Goal: Task Accomplishment & Management: Complete application form

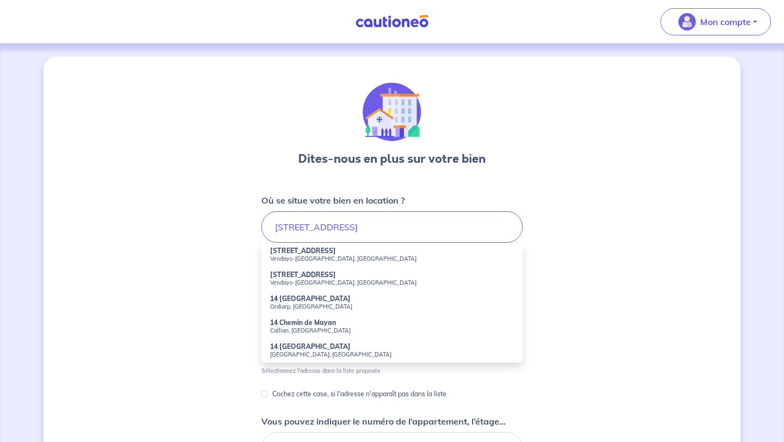
click at [319, 248] on strong "[STREET_ADDRESS]" at bounding box center [303, 251] width 66 height 8
type input "[STREET_ADDRESS]"
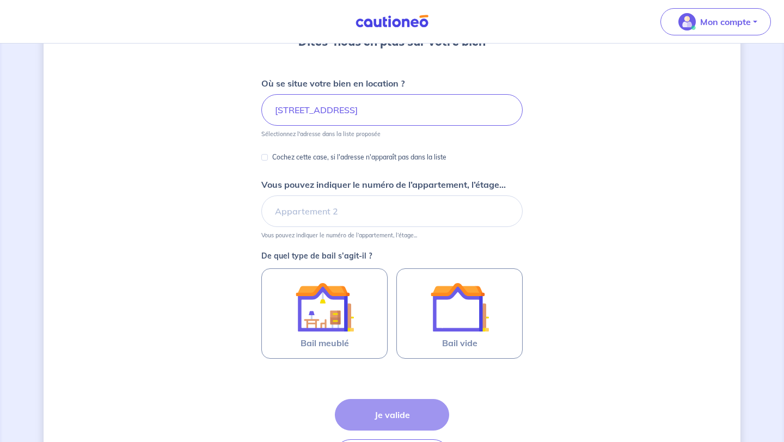
scroll to position [126, 0]
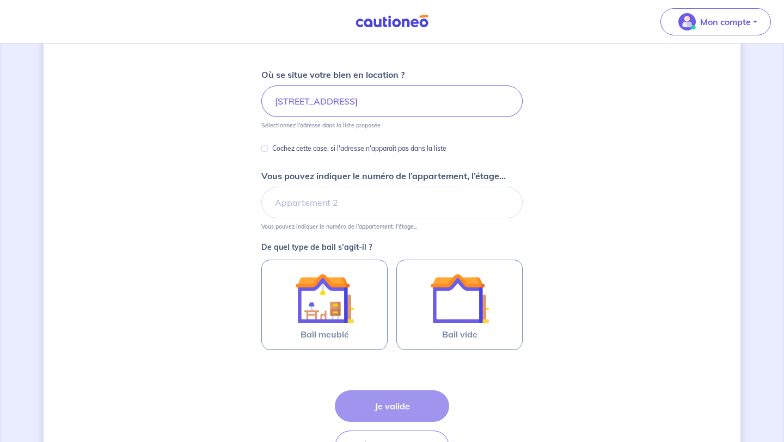
click at [295, 288] on img at bounding box center [324, 298] width 59 height 59
click at [0, 0] on input "Bail meublé" at bounding box center [0, 0] width 0 height 0
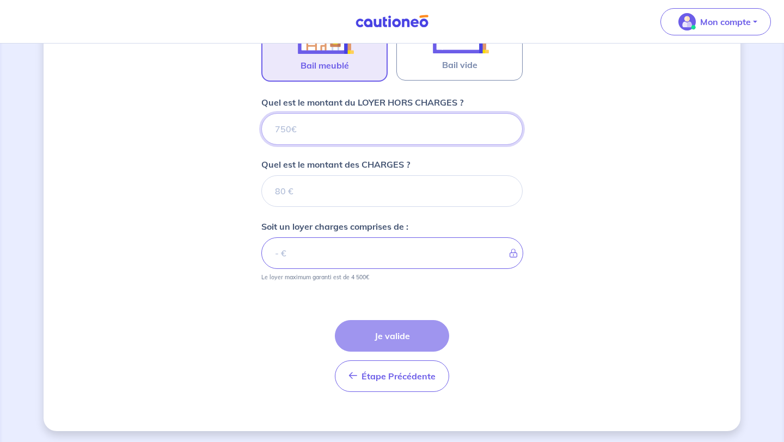
scroll to position [398, 0]
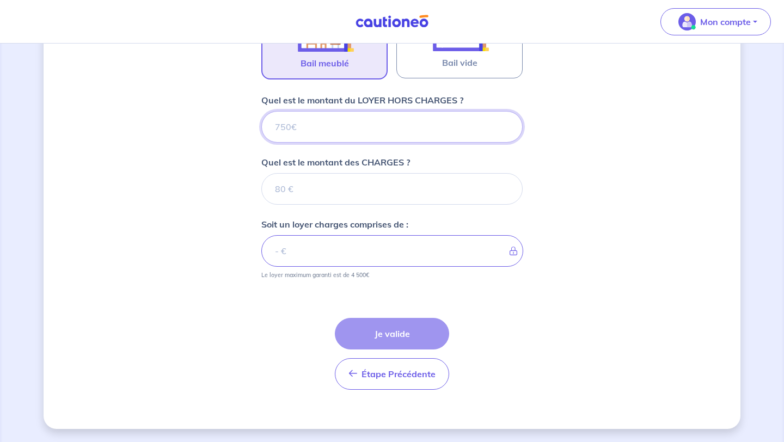
type input "6"
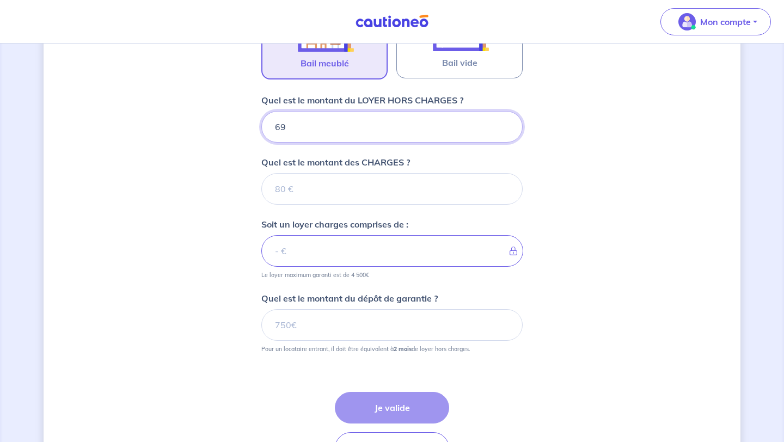
type input "690"
click at [344, 191] on input "Quel est le montant des CHARGES ?" at bounding box center [391, 189] width 261 height 32
type input "8"
type input "698"
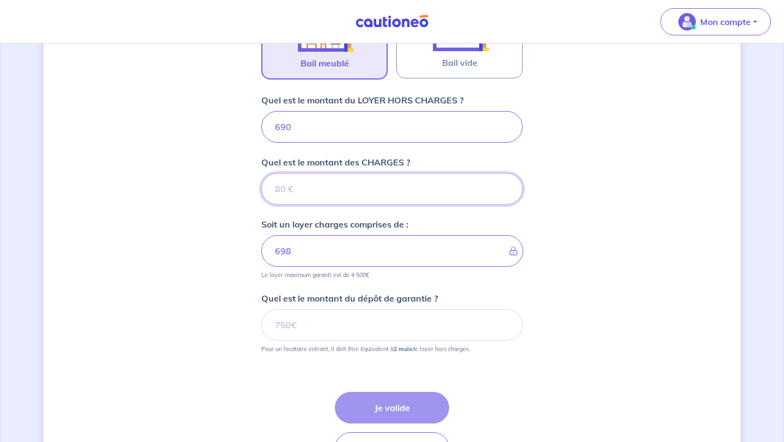
type input "1"
type input "690"
type input "100"
type input "790"
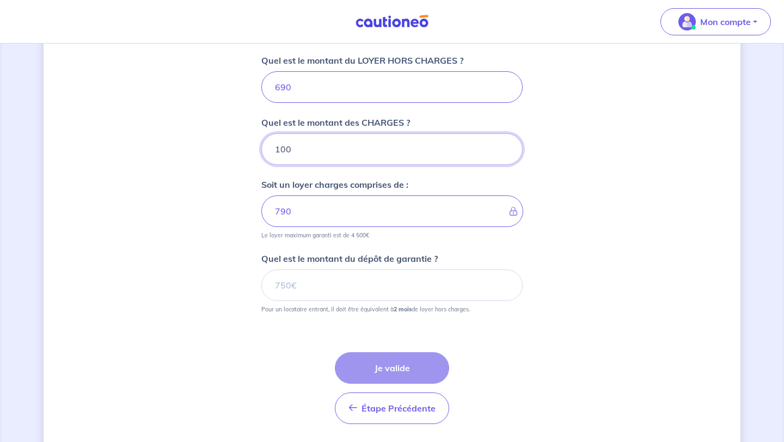
scroll to position [438, 0]
type input "100"
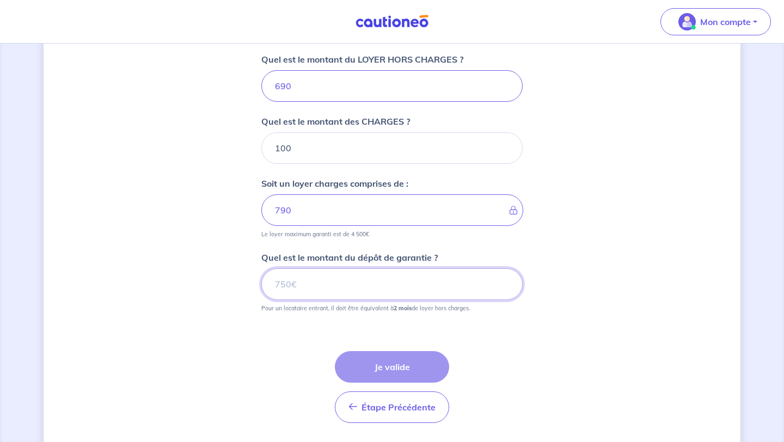
click at [338, 283] on input "Quel est le montant du dépôt de garantie ?" at bounding box center [391, 285] width 261 height 32
type input "1380"
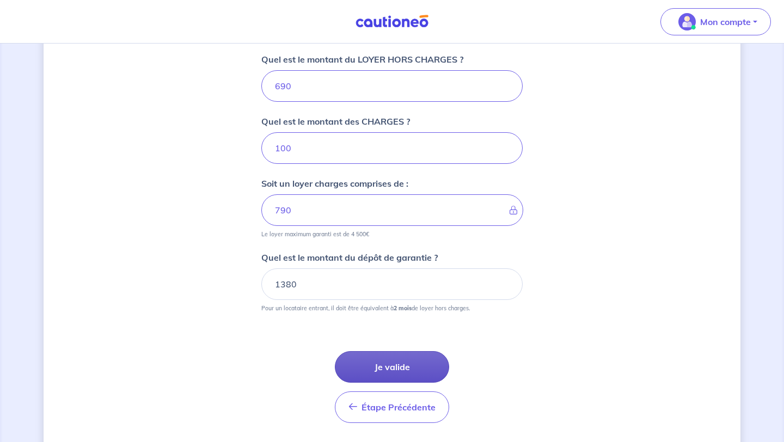
click at [381, 374] on button "Je valide" at bounding box center [392, 367] width 114 height 32
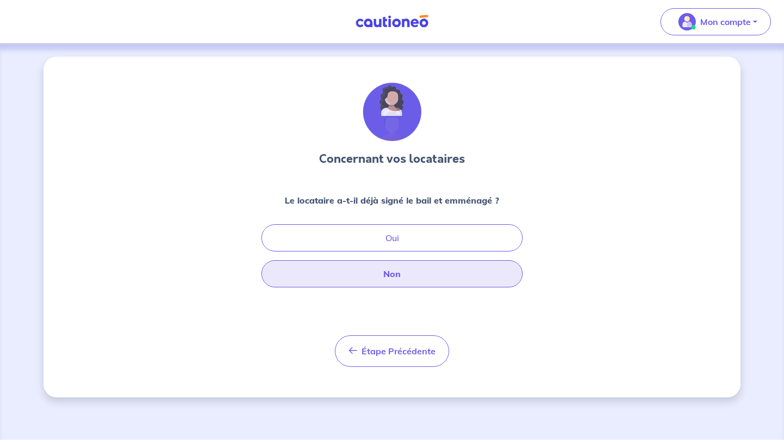
click at [420, 280] on button "Non" at bounding box center [391, 273] width 261 height 27
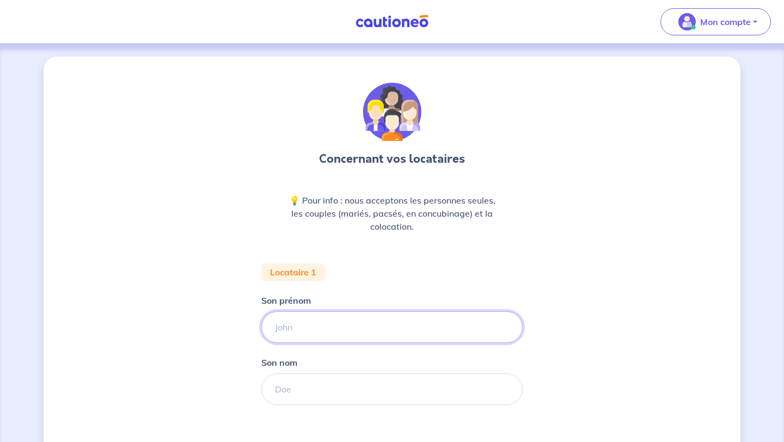
click at [347, 327] on input "Son prénom" at bounding box center [391, 328] width 261 height 32
drag, startPoint x: 335, startPoint y: 323, endPoint x: 165, endPoint y: 325, distance: 169.9
click at [165, 325] on div "Concernant vos locataires 💡 Pour info : nous acceptons les personnes seules, le…" at bounding box center [392, 306] width 697 height 499
type input "[PERSON_NAME]"
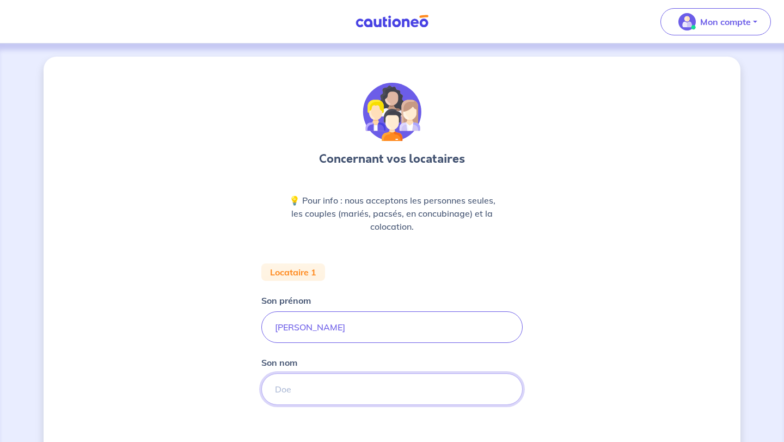
click at [285, 391] on input "Son nom" at bounding box center [391, 390] width 261 height 32
type input "Teste"
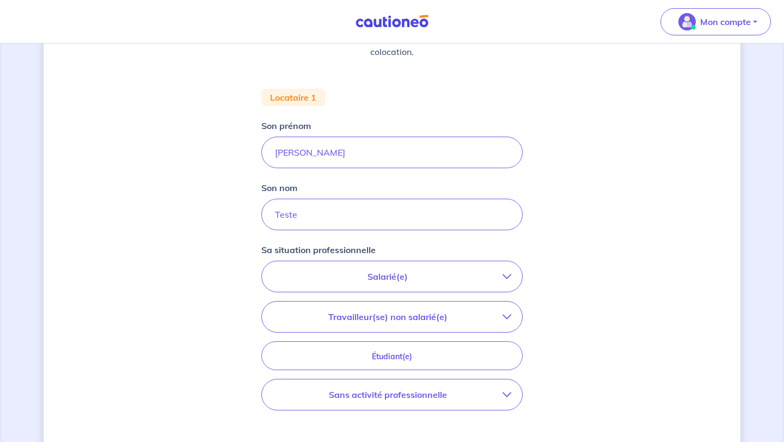
scroll to position [179, 0]
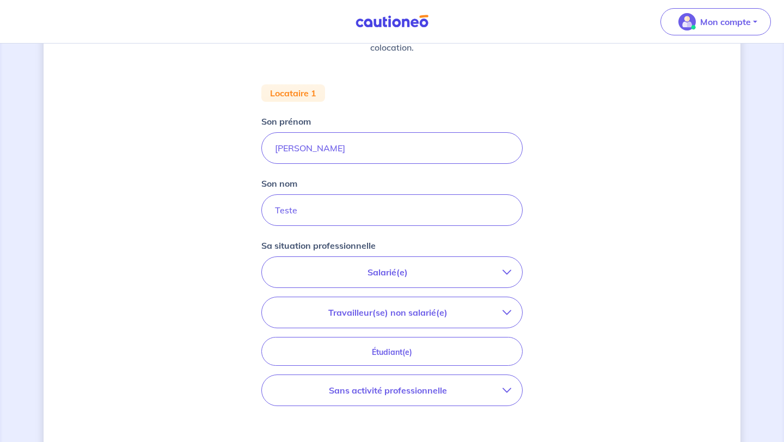
click at [509, 280] on button "Salarié(e)" at bounding box center [392, 272] width 260 height 30
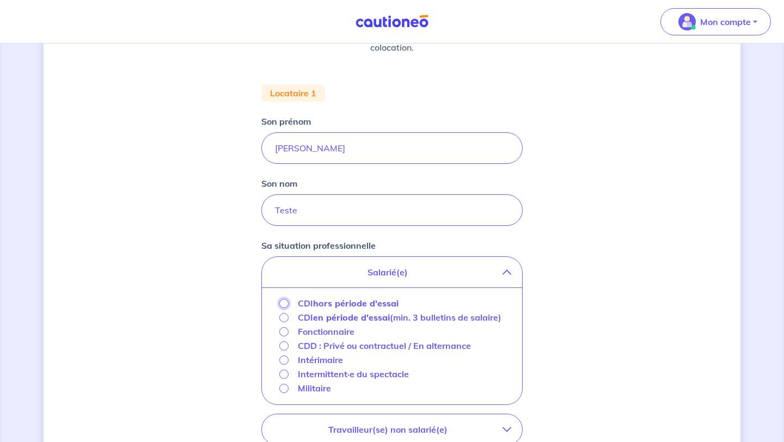
click at [282, 301] on input "CDI hors période d'essai" at bounding box center [283, 303] width 9 height 9
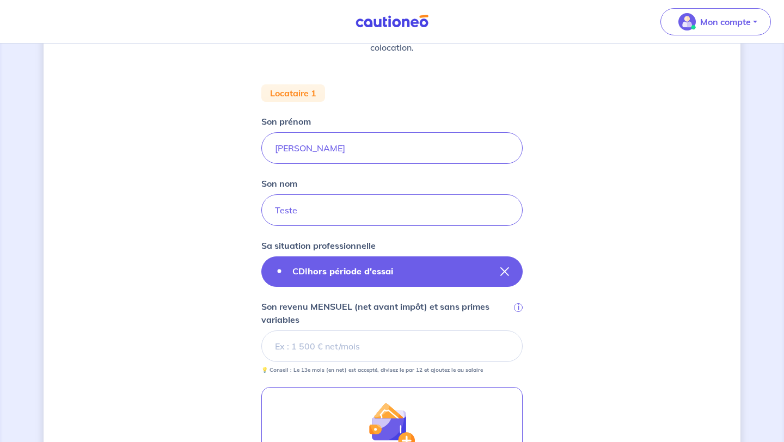
click at [464, 267] on button "CDI hors période d'essai" at bounding box center [391, 272] width 261 height 30
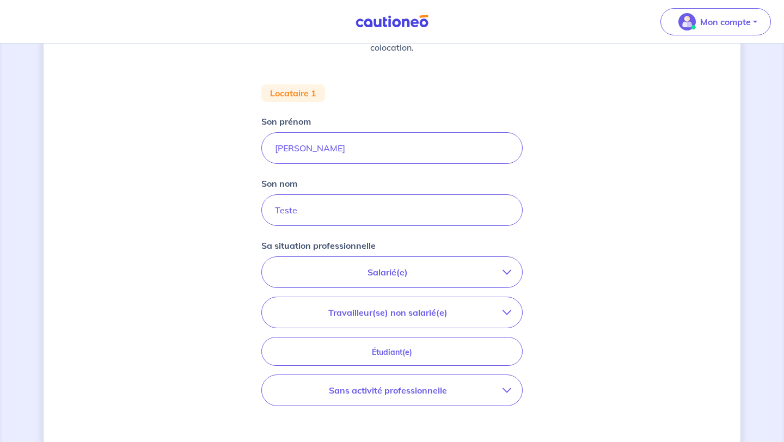
click at [504, 268] on icon "button" at bounding box center [507, 272] width 9 height 9
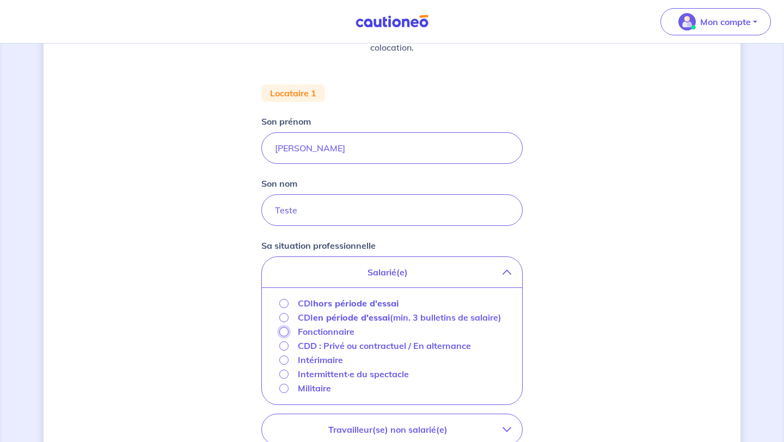
click at [285, 337] on input "Fonctionnaire" at bounding box center [283, 331] width 9 height 9
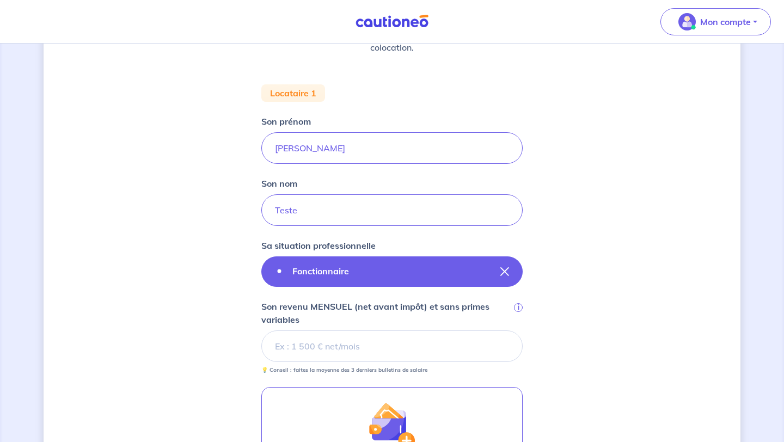
click at [493, 268] on button "Fonctionnaire" at bounding box center [391, 272] width 261 height 30
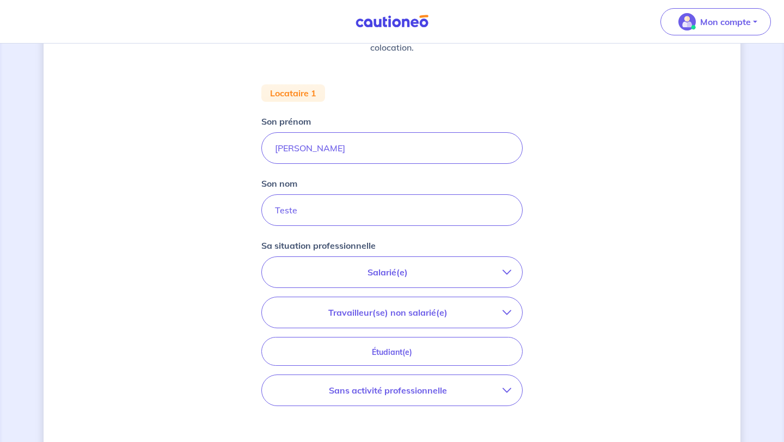
click at [493, 268] on p "Salarié(e)" at bounding box center [388, 272] width 230 height 13
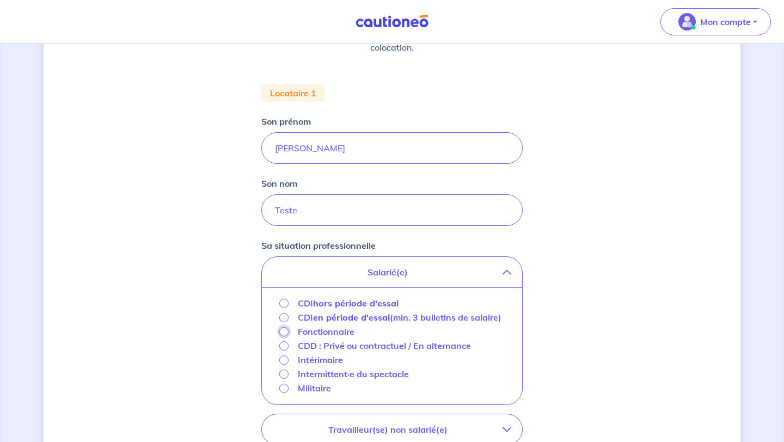
click at [285, 337] on input "Fonctionnaire" at bounding box center [283, 331] width 9 height 9
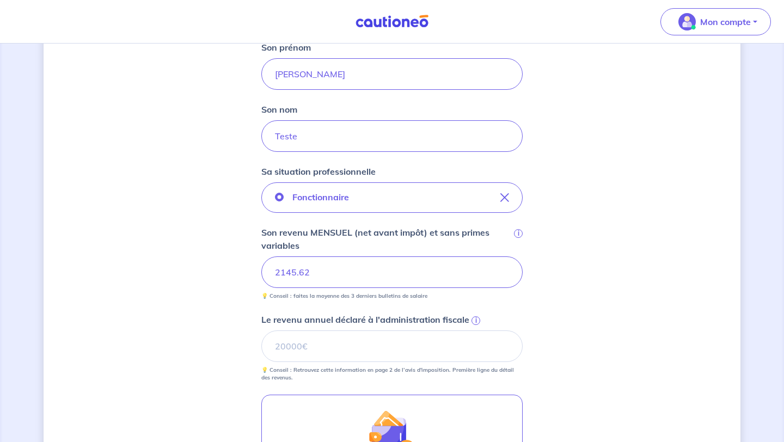
scroll to position [258, 0]
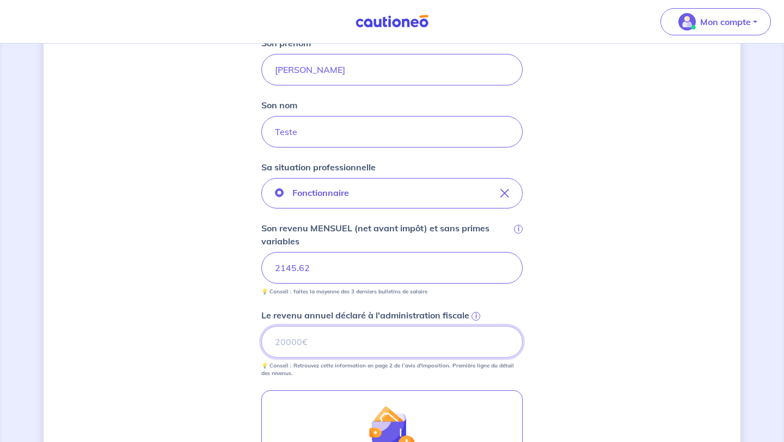
click at [309, 343] on input "Le revenu annuel déclaré à l'administration fiscale i" at bounding box center [391, 342] width 261 height 32
type input "21484"
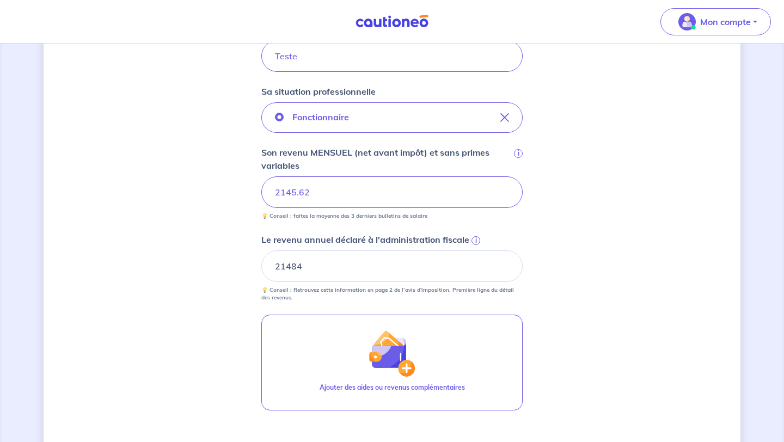
scroll to position [370, 0]
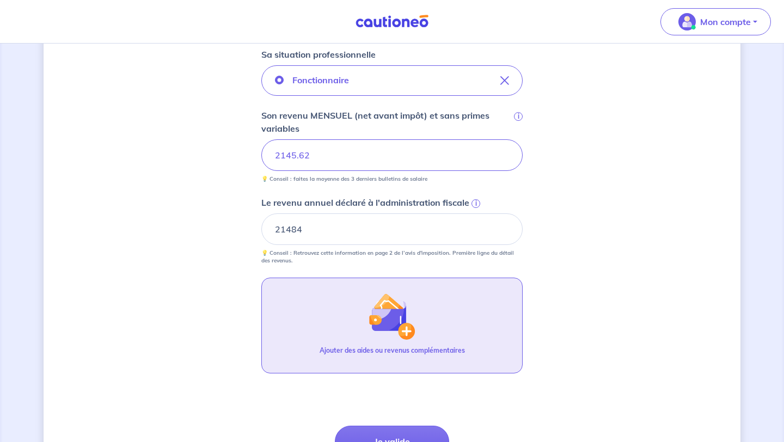
click at [434, 328] on button "Ajouter des aides ou revenus complémentaires" at bounding box center [391, 326] width 261 height 96
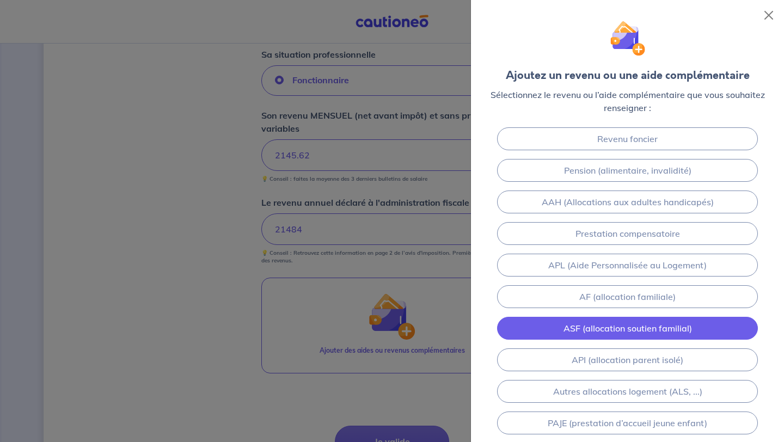
click at [559, 328] on link "ASF (allocation soutien familial)" at bounding box center [627, 328] width 261 height 23
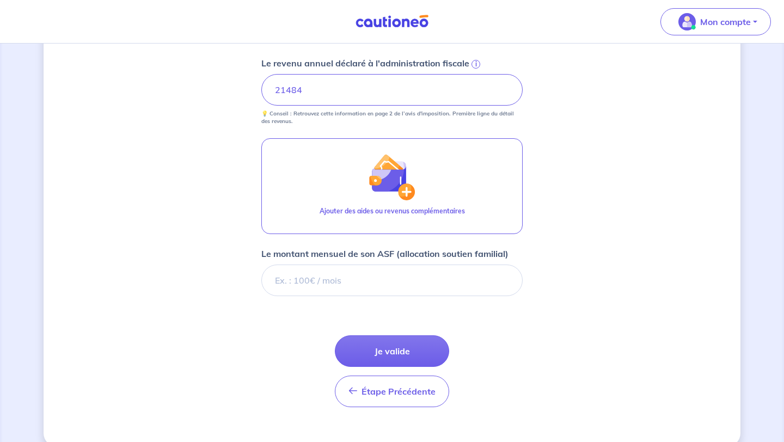
scroll to position [527, 0]
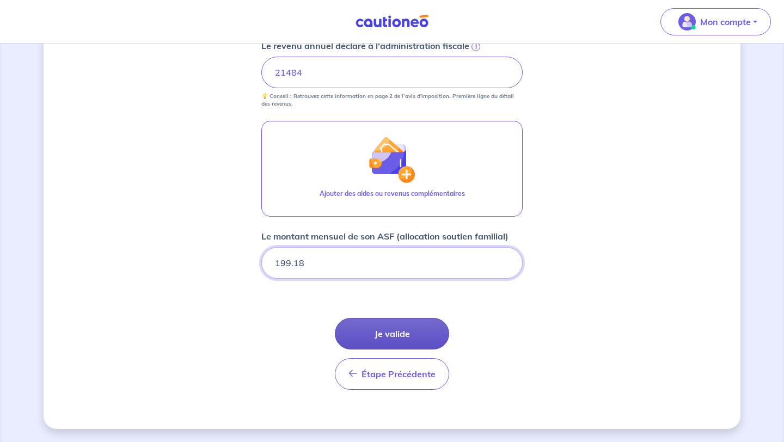
type input "199.18"
click at [426, 344] on button "Je valide" at bounding box center [392, 334] width 114 height 32
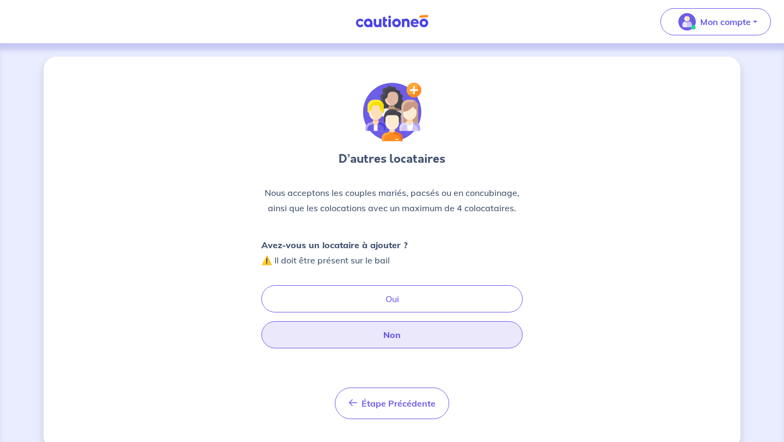
click at [426, 344] on button "Non" at bounding box center [391, 334] width 261 height 27
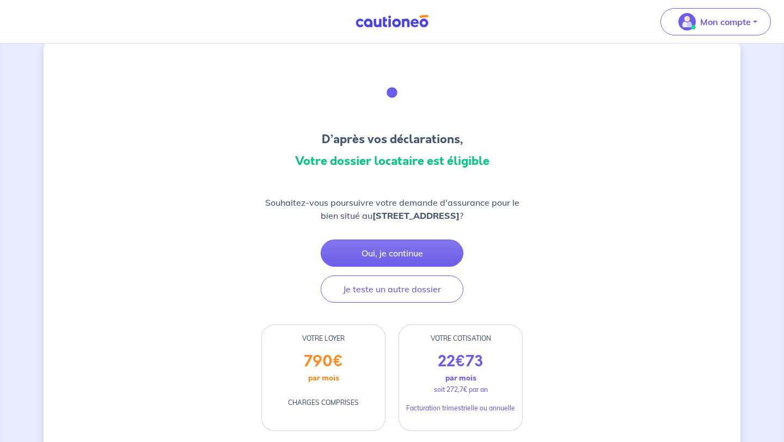
scroll to position [23, 0]
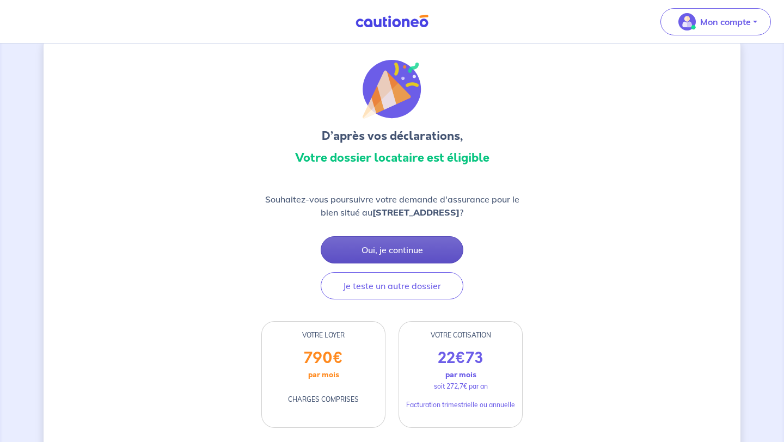
click at [448, 257] on button "Oui, je continue" at bounding box center [392, 249] width 143 height 27
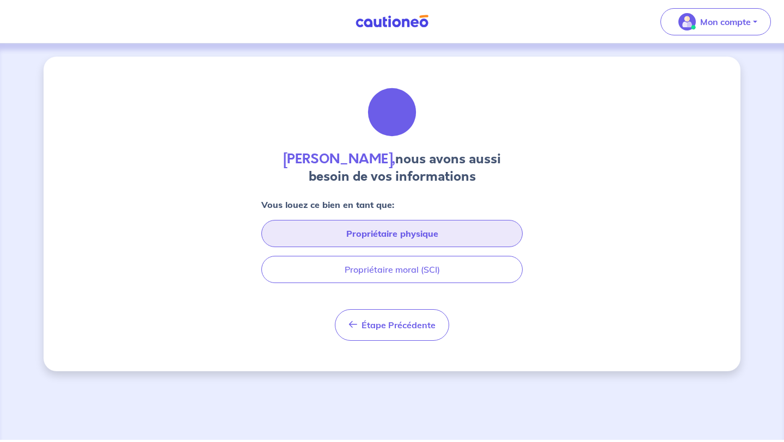
click at [448, 240] on button "Propriétaire physique" at bounding box center [391, 233] width 261 height 27
select select "FR"
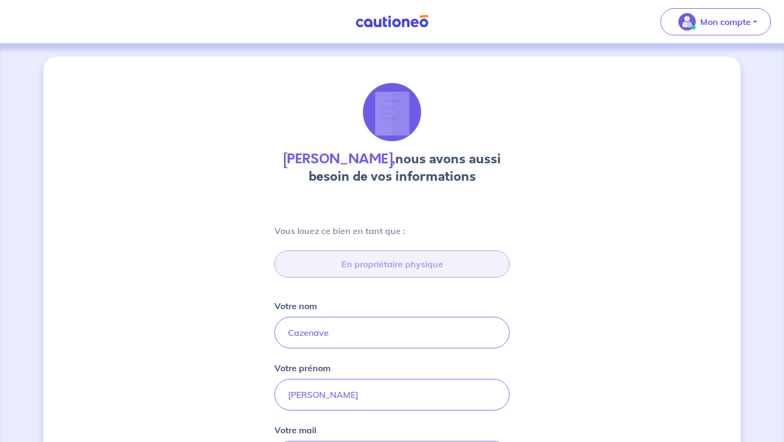
type input "6 Impasse du [GEOGRAPHIC_DATA], 33990 [GEOGRAPHIC_DATA]"
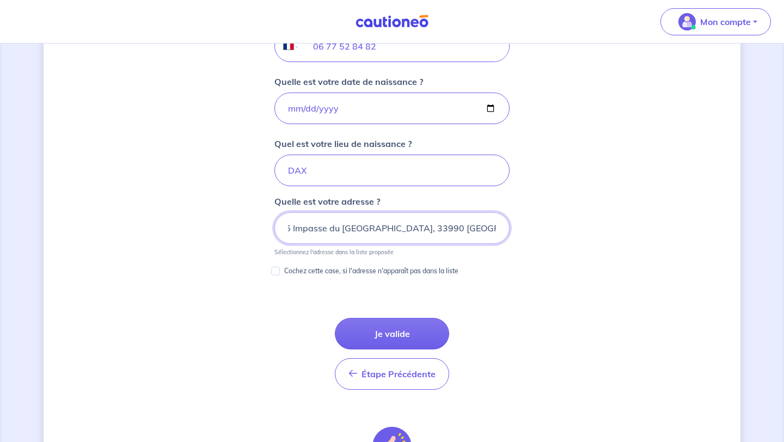
scroll to position [480, 0]
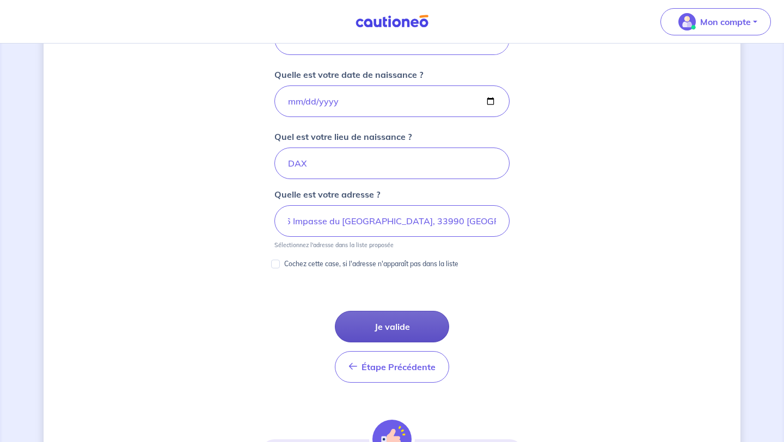
click at [406, 321] on button "Je valide" at bounding box center [392, 327] width 114 height 32
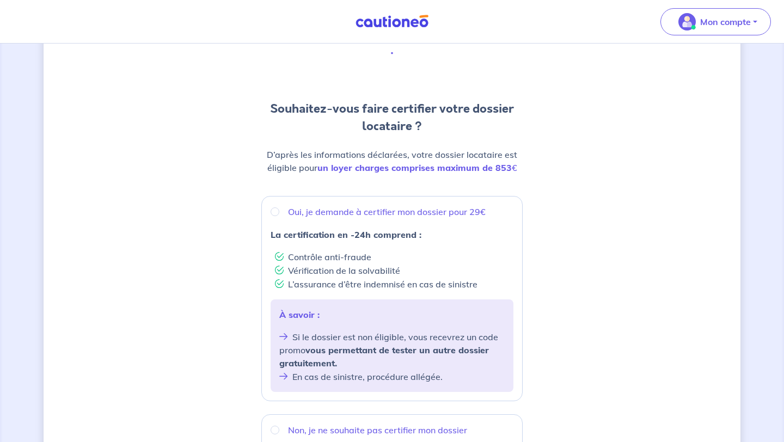
scroll to position [66, 0]
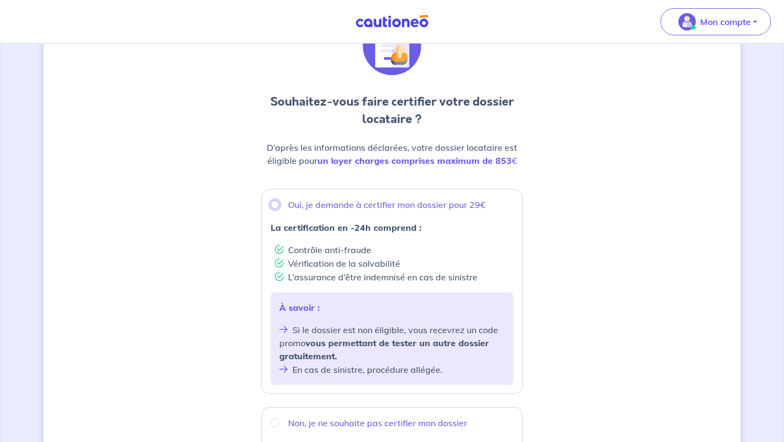
click at [276, 204] on input "Oui, je demande à certifier mon dossier pour 29€" at bounding box center [275, 204] width 9 height 9
radio input "true"
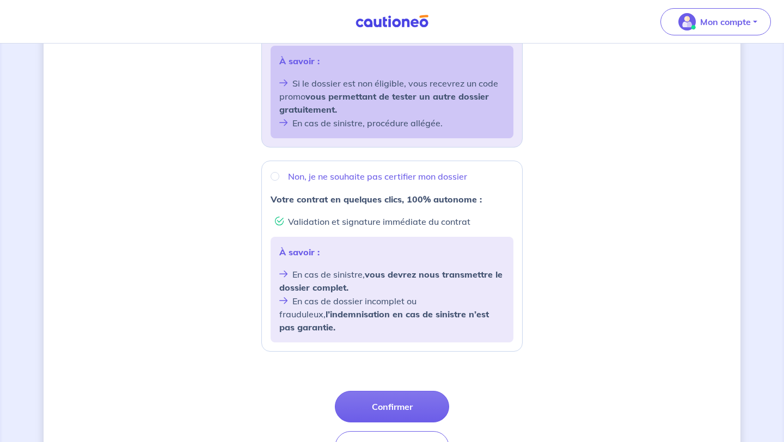
scroll to position [373, 0]
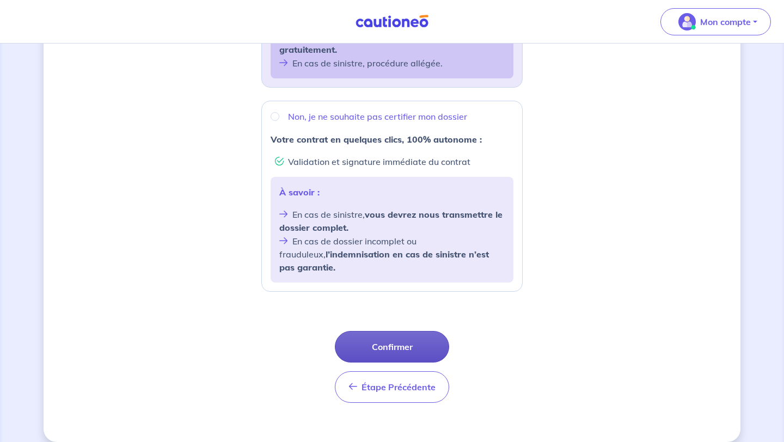
click at [389, 341] on button "Confirmer" at bounding box center [392, 347] width 114 height 32
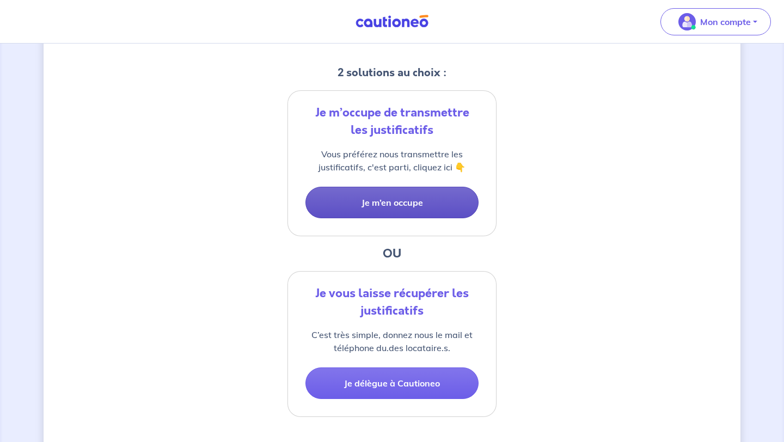
scroll to position [217, 0]
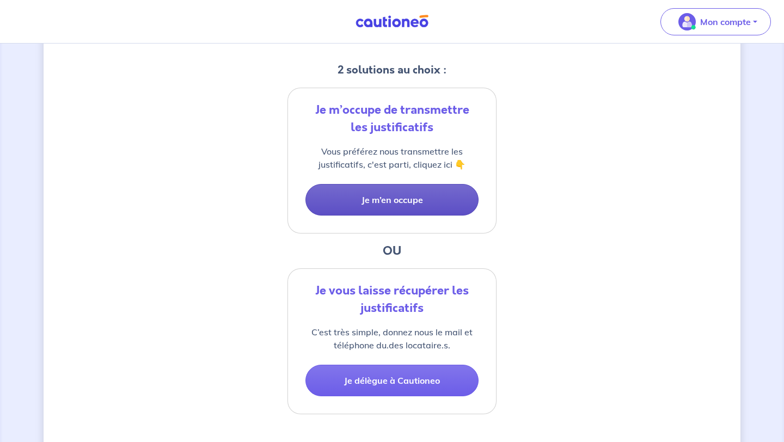
click at [428, 196] on button "Je m’en occupe" at bounding box center [392, 200] width 173 height 32
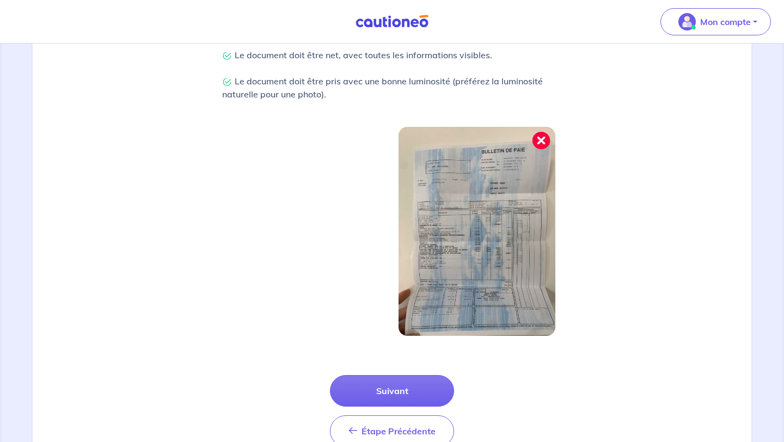
scroll to position [338, 0]
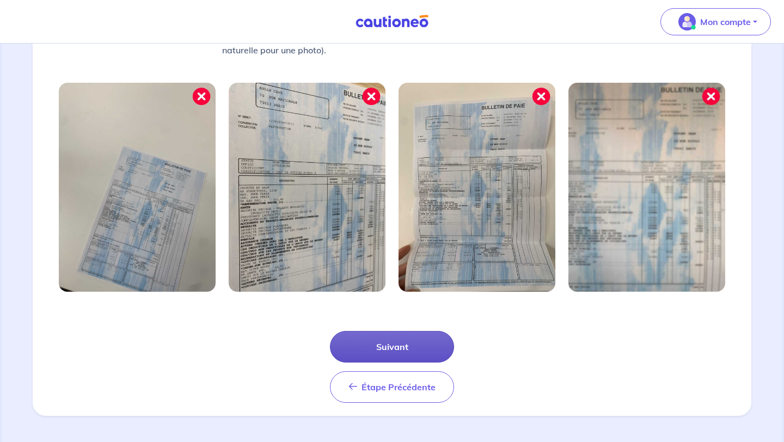
click at [423, 347] on button "Suivant" at bounding box center [392, 347] width 124 height 32
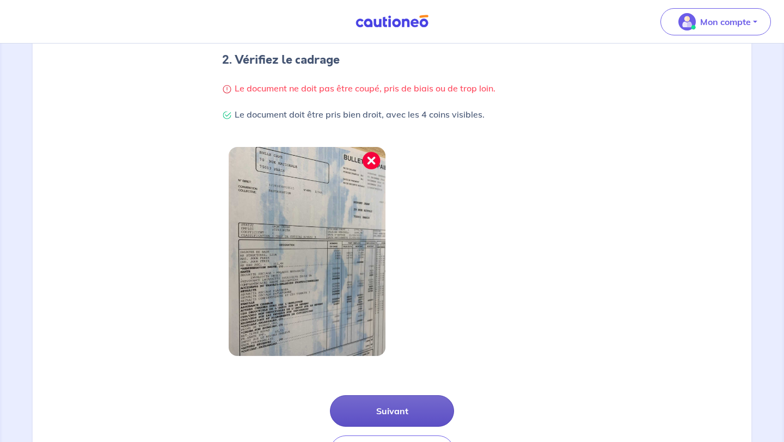
scroll to position [223, 0]
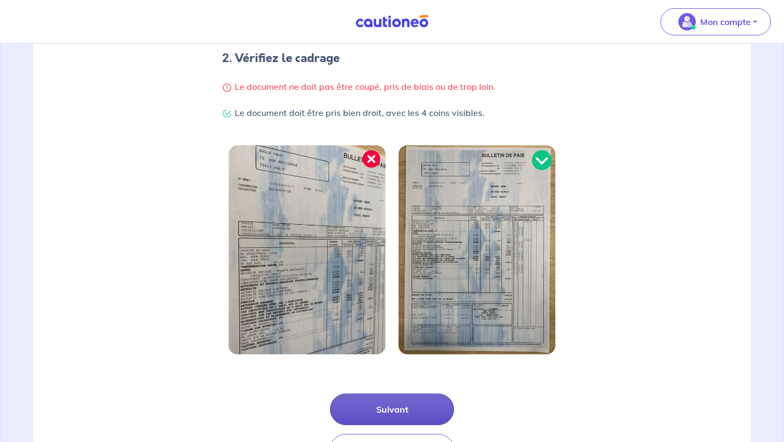
click at [413, 415] on button "Suivant" at bounding box center [392, 410] width 124 height 32
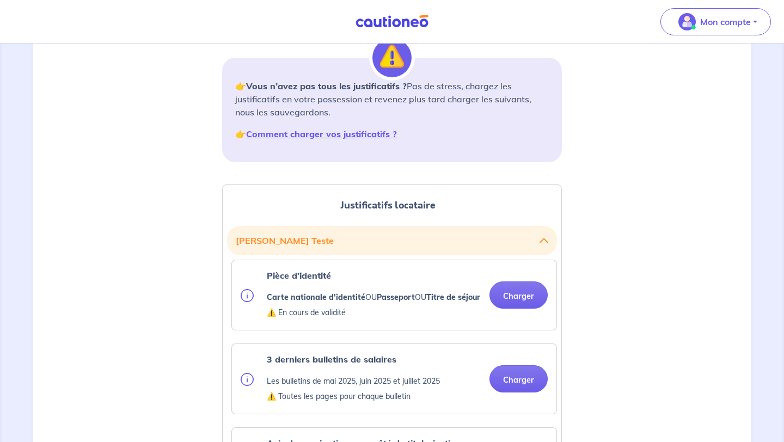
scroll to position [147, 0]
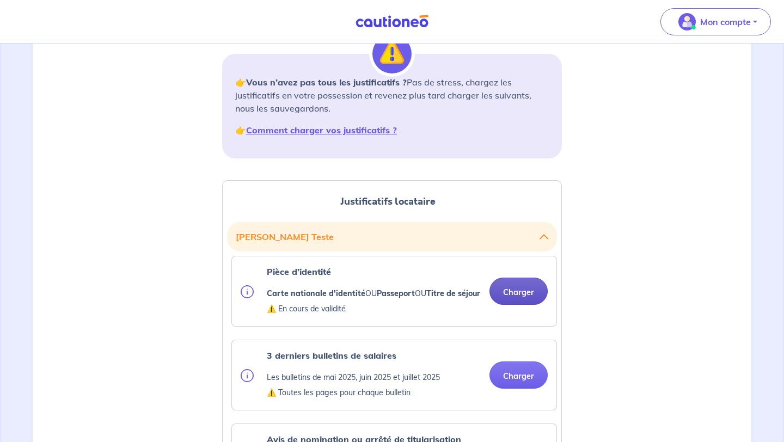
click at [526, 305] on button "Charger" at bounding box center [519, 291] width 58 height 27
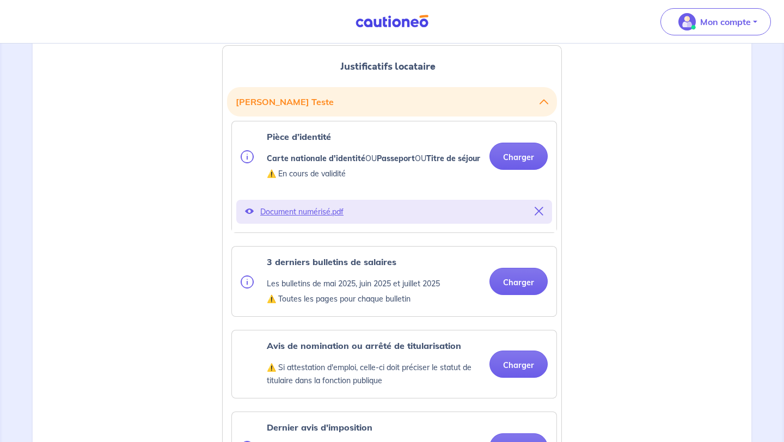
scroll to position [282, 0]
click at [521, 294] on button "Charger" at bounding box center [519, 280] width 58 height 27
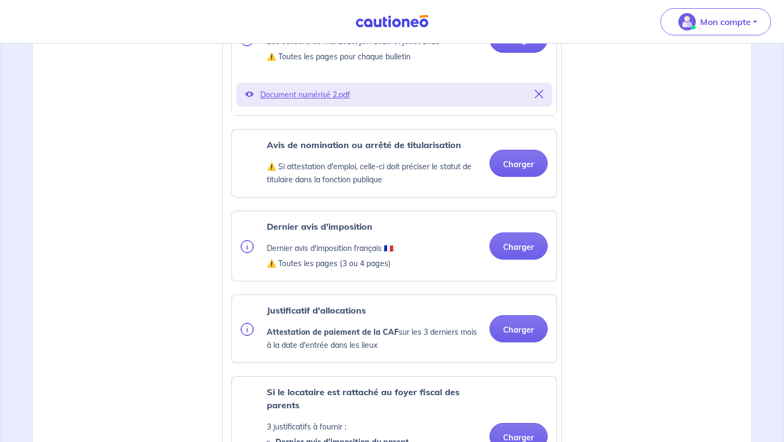
scroll to position [525, 0]
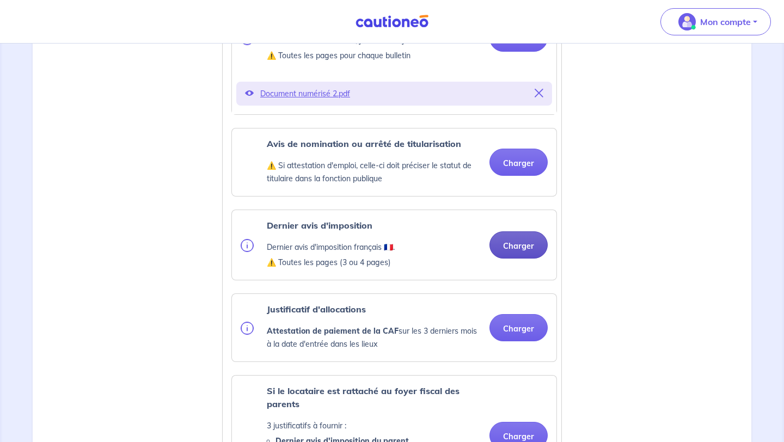
click at [516, 259] on button "Charger" at bounding box center [519, 244] width 58 height 27
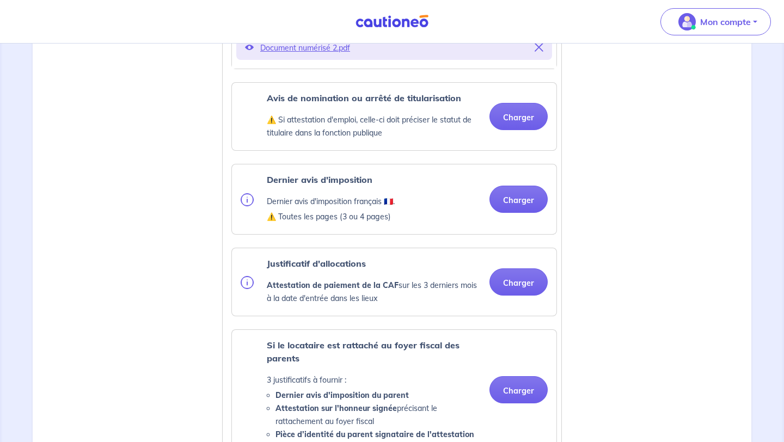
scroll to position [578, 0]
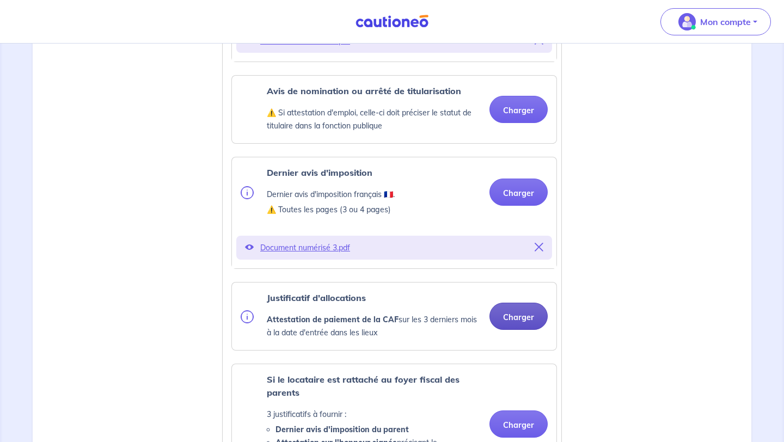
click at [505, 330] on button "Charger" at bounding box center [519, 316] width 58 height 27
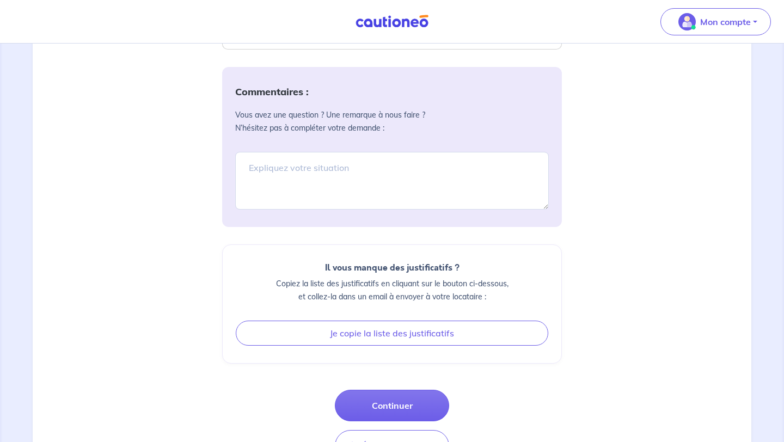
scroll to position [1305, 0]
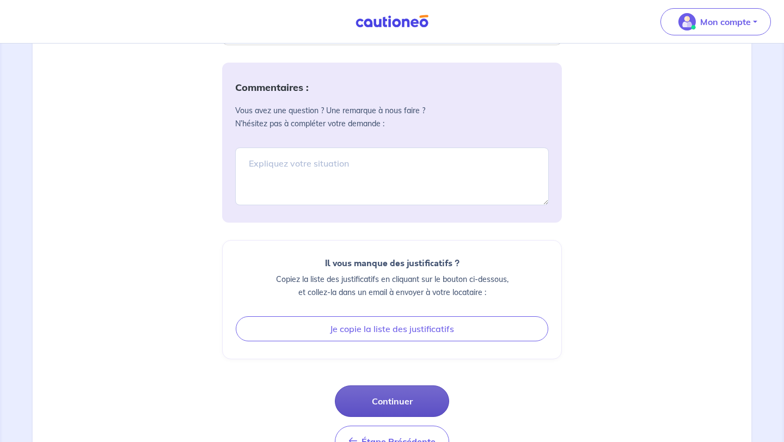
click at [426, 413] on button "Continuer" at bounding box center [392, 402] width 114 height 32
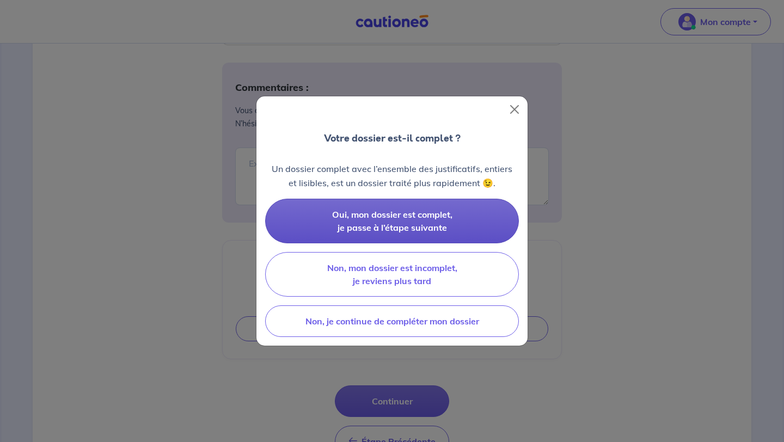
click at [446, 231] on span "Oui, mon dossier est complet, je passe à l’étape suivante" at bounding box center [392, 221] width 120 height 24
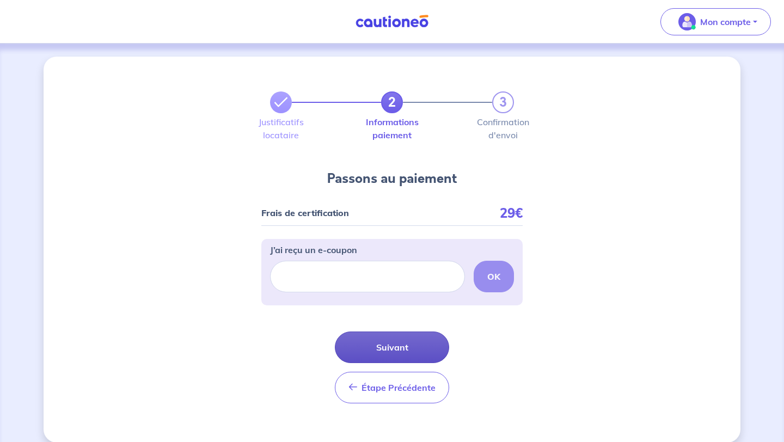
click at [409, 356] on button "Suivant" at bounding box center [392, 348] width 114 height 32
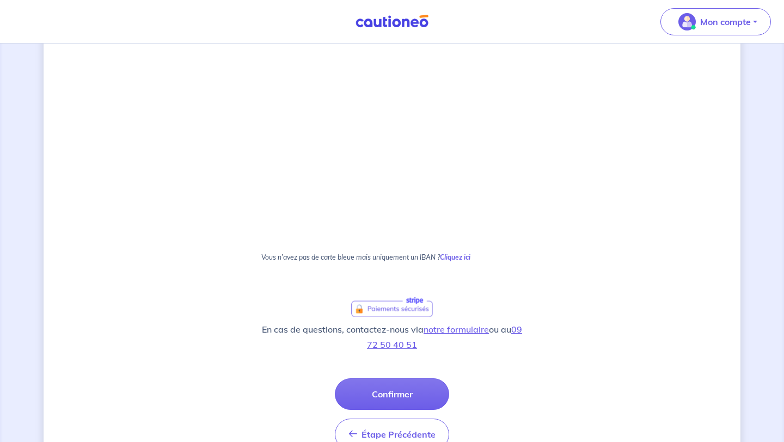
scroll to position [584, 0]
click at [401, 393] on button "Confirmer" at bounding box center [392, 395] width 114 height 32
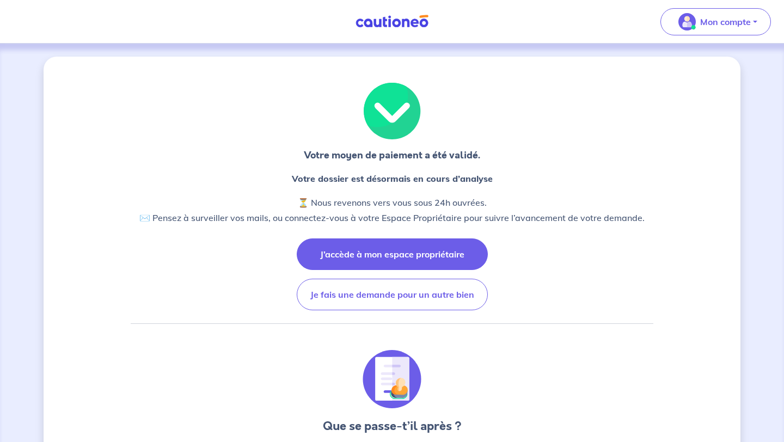
click at [462, 253] on button "J’accède à mon espace propriétaire" at bounding box center [392, 255] width 191 height 32
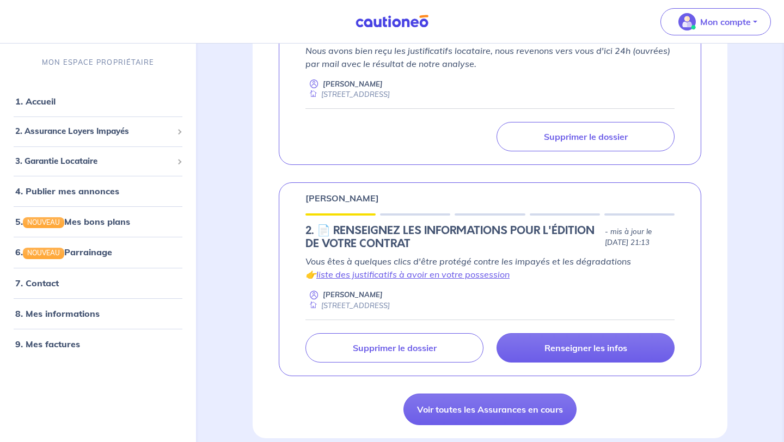
scroll to position [276, 0]
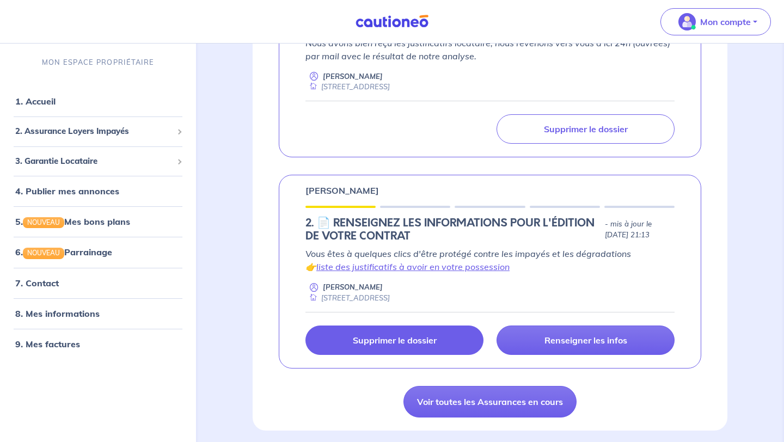
click at [405, 345] on p "Supprimer le dossier" at bounding box center [395, 340] width 84 height 11
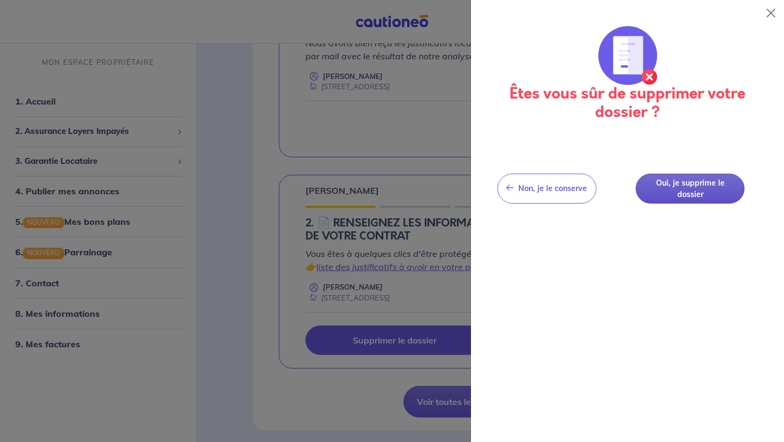
click at [678, 198] on button "Oui, je supprime le dossier" at bounding box center [690, 189] width 109 height 30
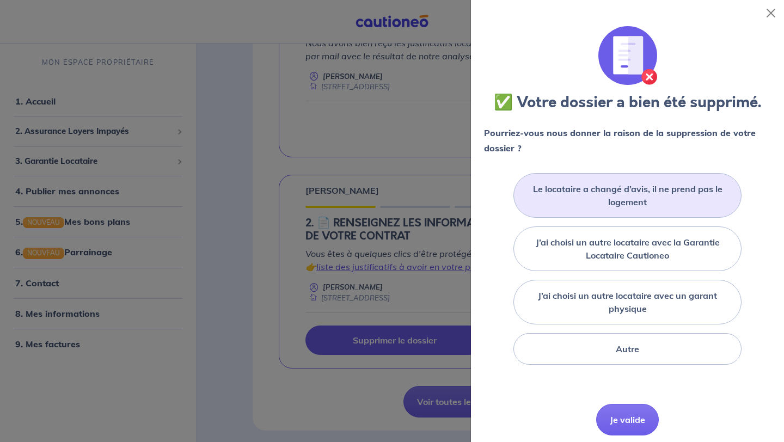
click at [617, 206] on label "Le locataire a changé d’avis, il ne prend pas le logement" at bounding box center [627, 195] width 201 height 26
click at [0, 0] on input "Le locataire a changé d’avis, il ne prend pas le logement" at bounding box center [0, 0] width 0 height 0
click at [634, 442] on button "Je valide" at bounding box center [627, 436] width 63 height 32
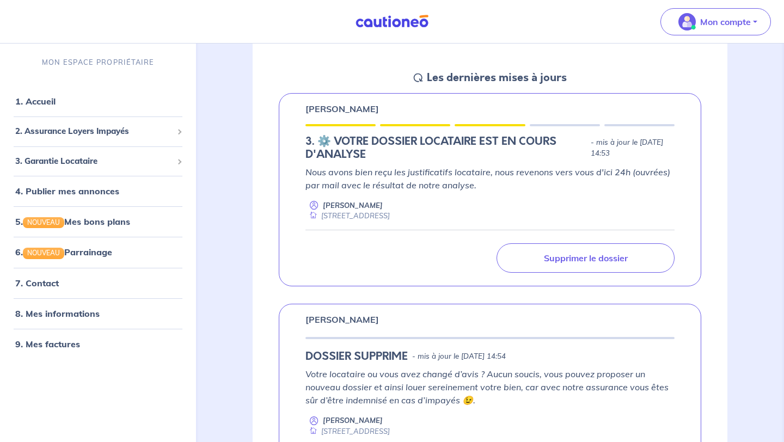
scroll to position [143, 0]
